Goal: Transaction & Acquisition: Purchase product/service

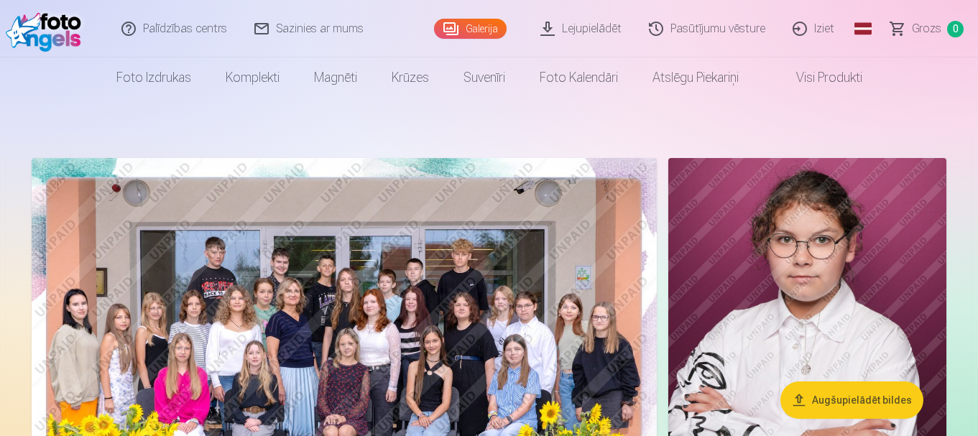
click at [460, 26] on link "Galerija" at bounding box center [470, 29] width 73 height 20
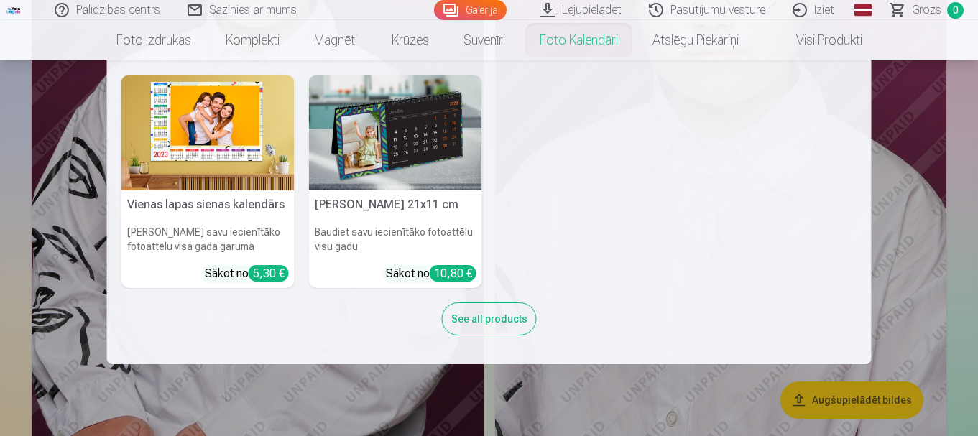
scroll to position [1150, 0]
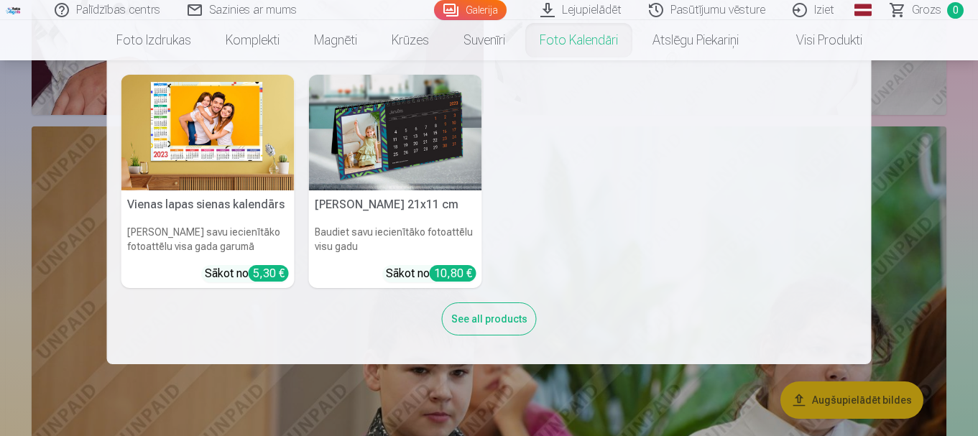
click at [921, 178] on nav "Vienas lapas sienas [PERSON_NAME] savu iecienītāko fotoattēlu visa gada garumā …" at bounding box center [489, 212] width 978 height 304
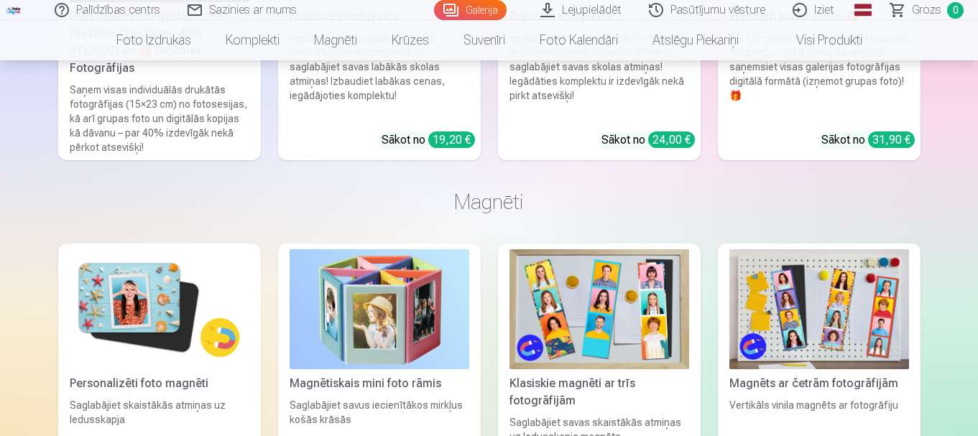
scroll to position [7405, 0]
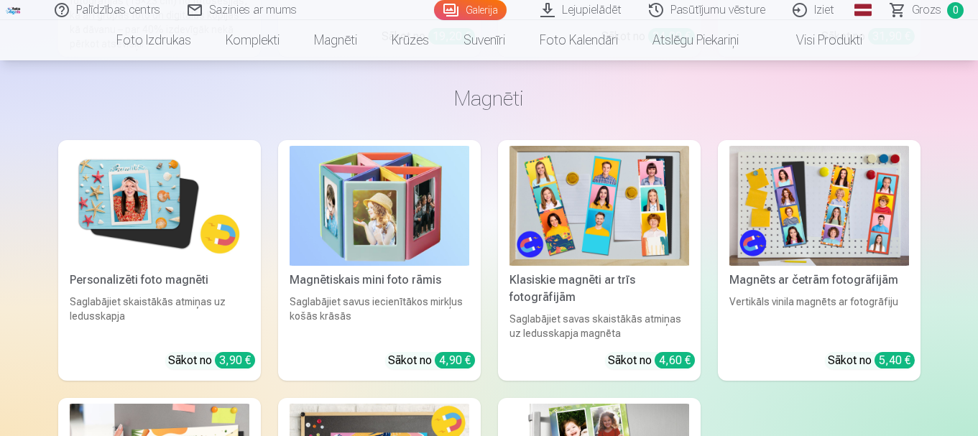
click at [142, 272] on link "Personalizēti foto magnēti Saglabājiet skaistākās atmiņas uz ledusskapja Sākot …" at bounding box center [159, 260] width 203 height 241
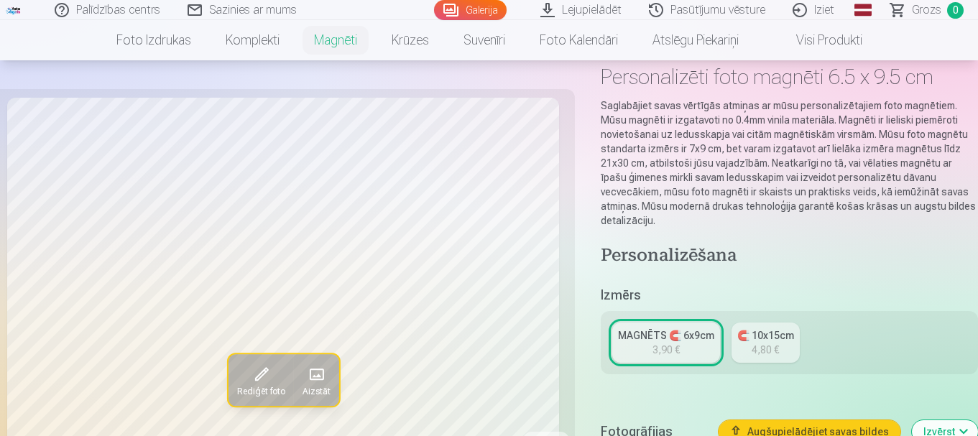
scroll to position [72, 0]
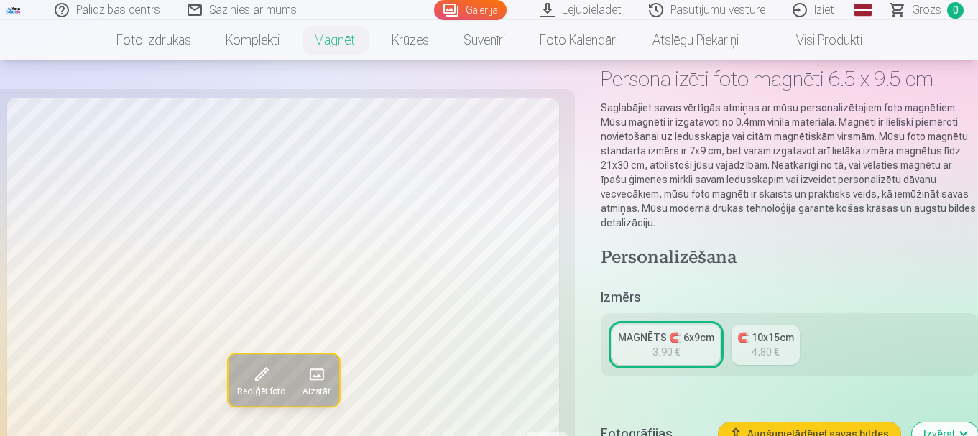
click at [661, 331] on div "MAGNĒTS 🧲 6x9cm" at bounding box center [666, 338] width 96 height 14
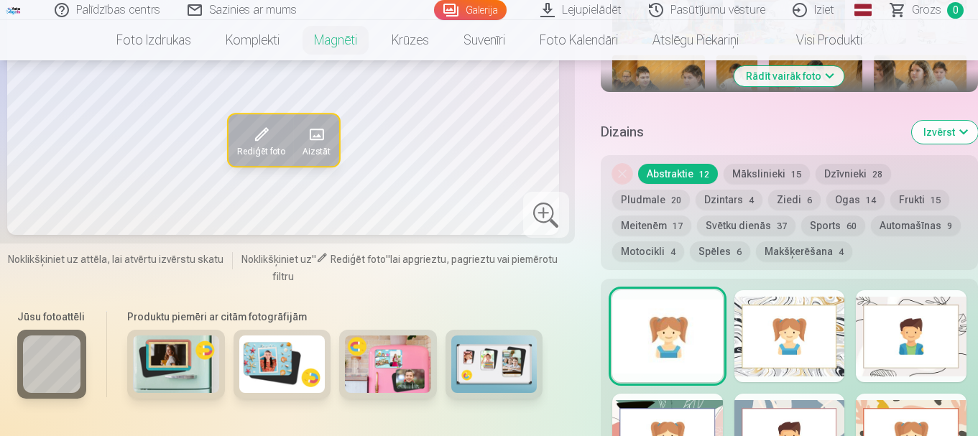
scroll to position [791, 0]
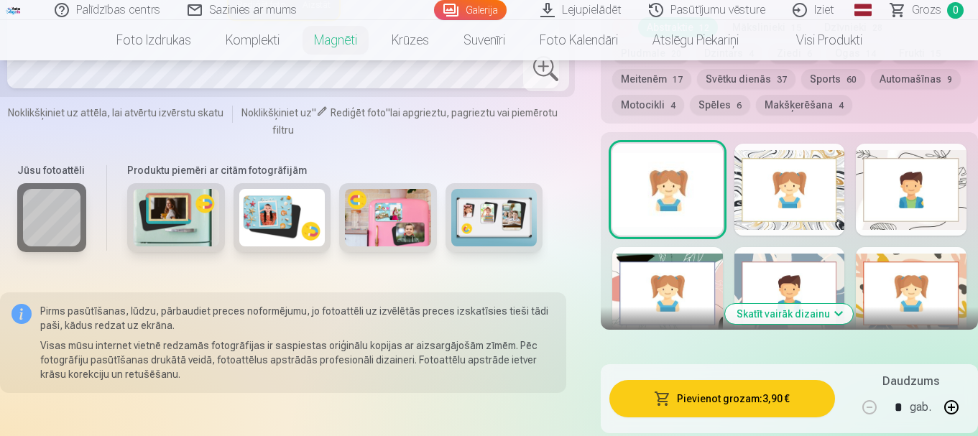
click at [953, 390] on button "button" at bounding box center [952, 407] width 35 height 35
type input "*"
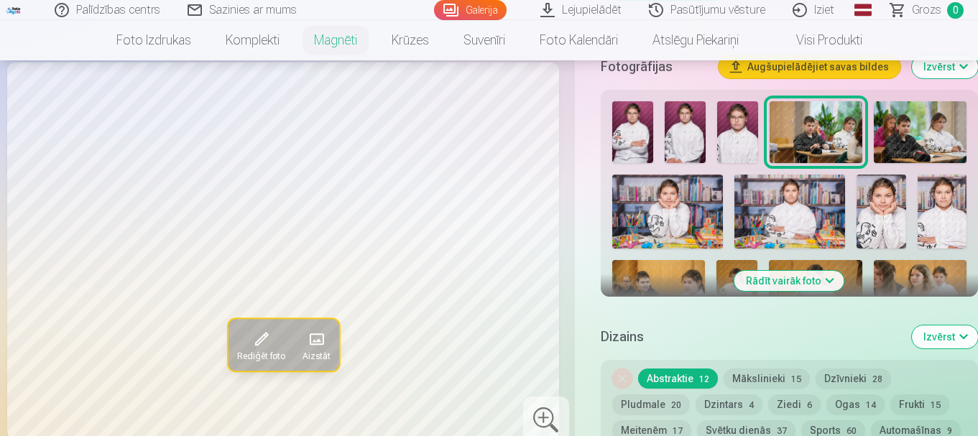
scroll to position [288, 0]
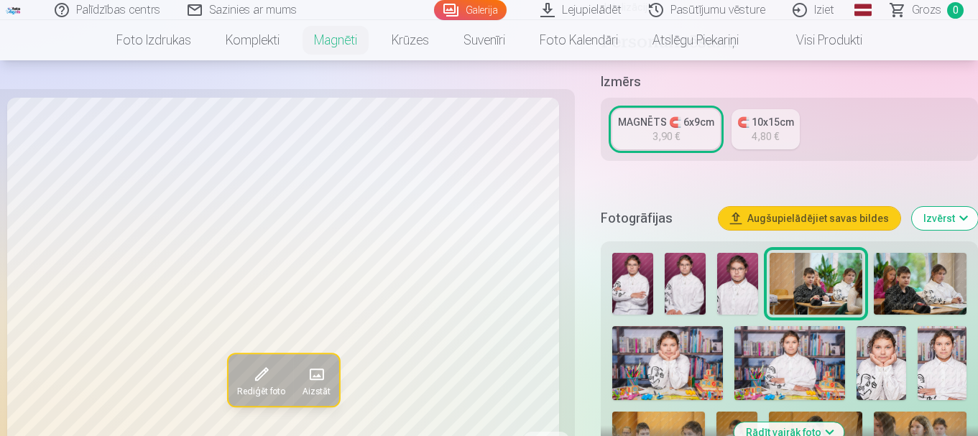
click at [623, 255] on img at bounding box center [633, 284] width 41 height 62
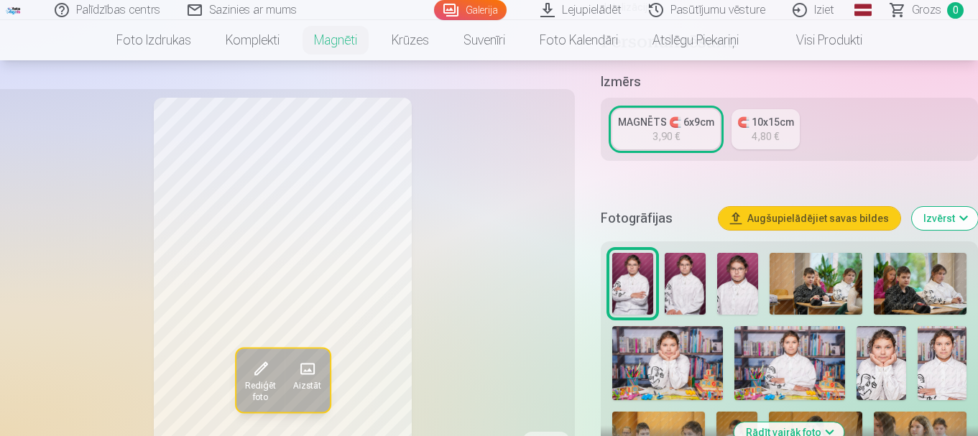
click at [689, 270] on img at bounding box center [685, 284] width 41 height 62
click at [737, 277] on img at bounding box center [737, 284] width 41 height 62
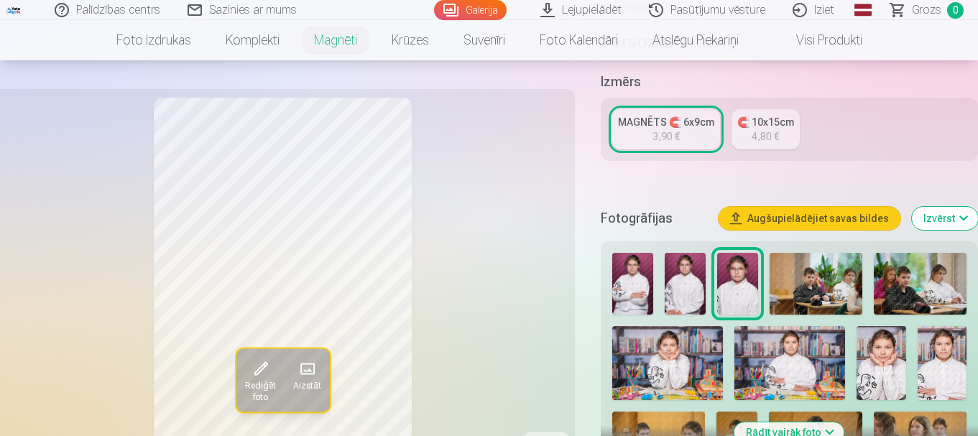
drag, startPoint x: 651, startPoint y: 341, endPoint x: 702, endPoint y: 354, distance: 52.8
click at [651, 341] on img at bounding box center [668, 363] width 111 height 74
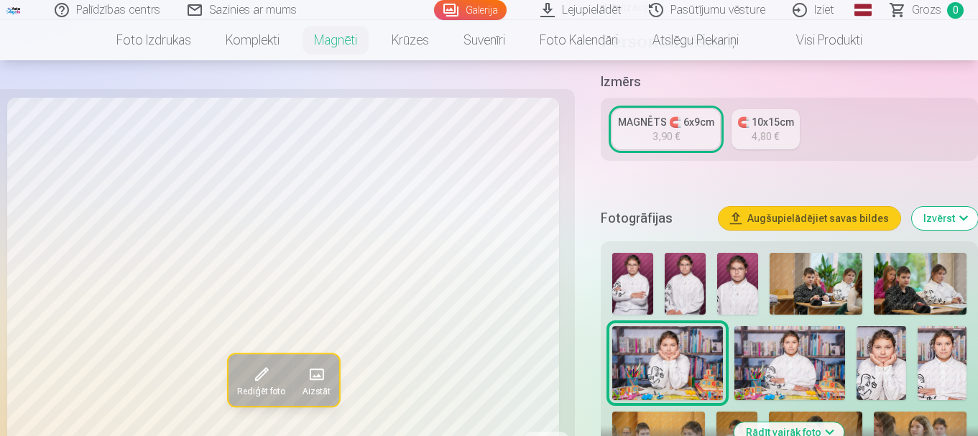
click at [814, 327] on img at bounding box center [790, 363] width 111 height 74
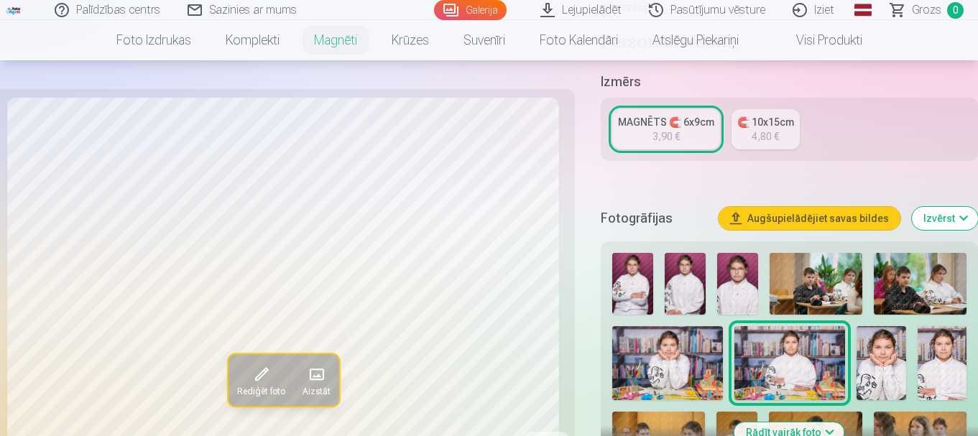
drag, startPoint x: 894, startPoint y: 340, endPoint x: 958, endPoint y: 340, distance: 64.0
click at [894, 338] on img at bounding box center [881, 363] width 49 height 74
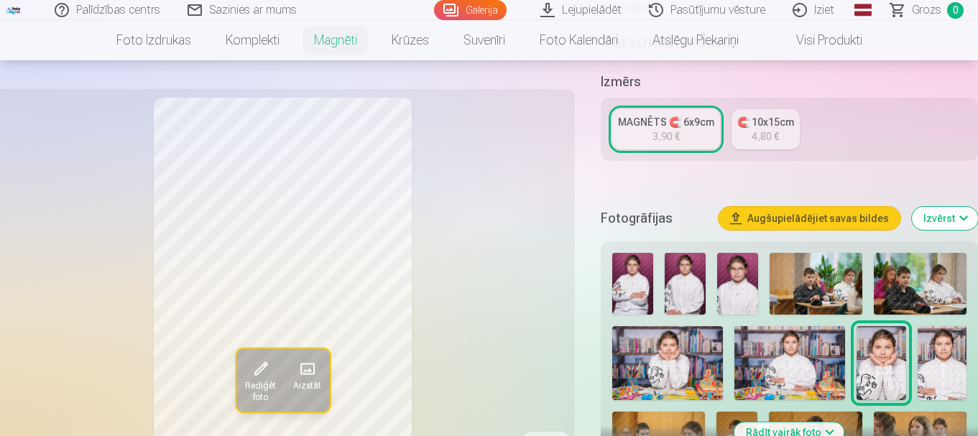
click at [935, 333] on img at bounding box center [942, 363] width 49 height 74
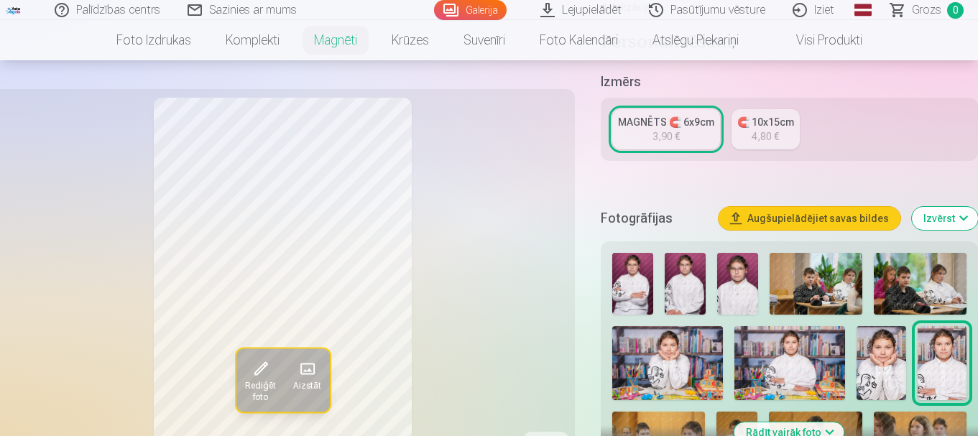
click at [743, 256] on img at bounding box center [737, 284] width 41 height 62
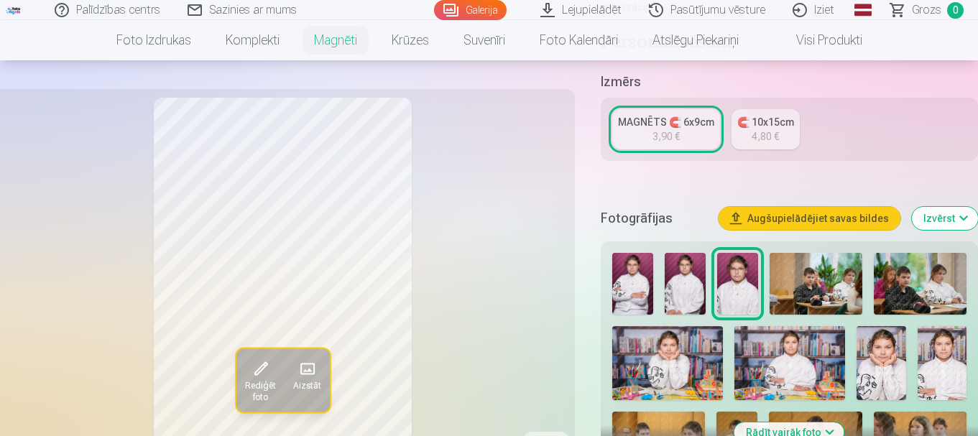
click at [667, 357] on img at bounding box center [668, 363] width 111 height 74
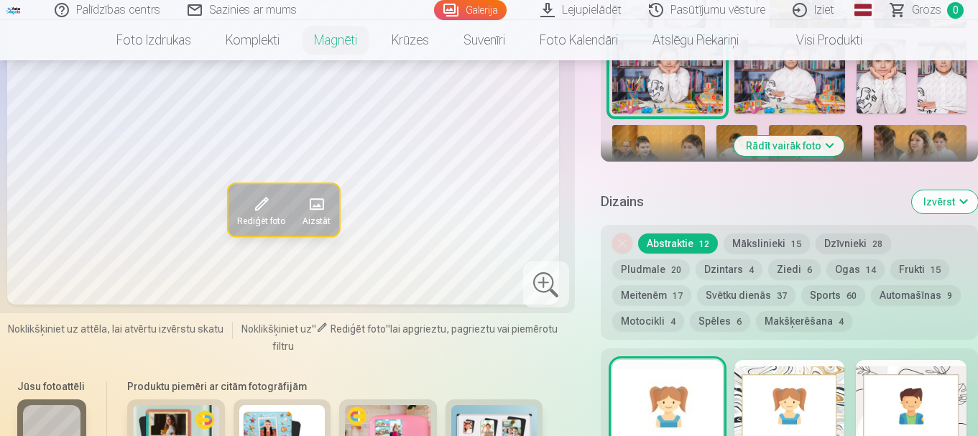
scroll to position [575, 0]
